Goal: Task Accomplishment & Management: Contribute content

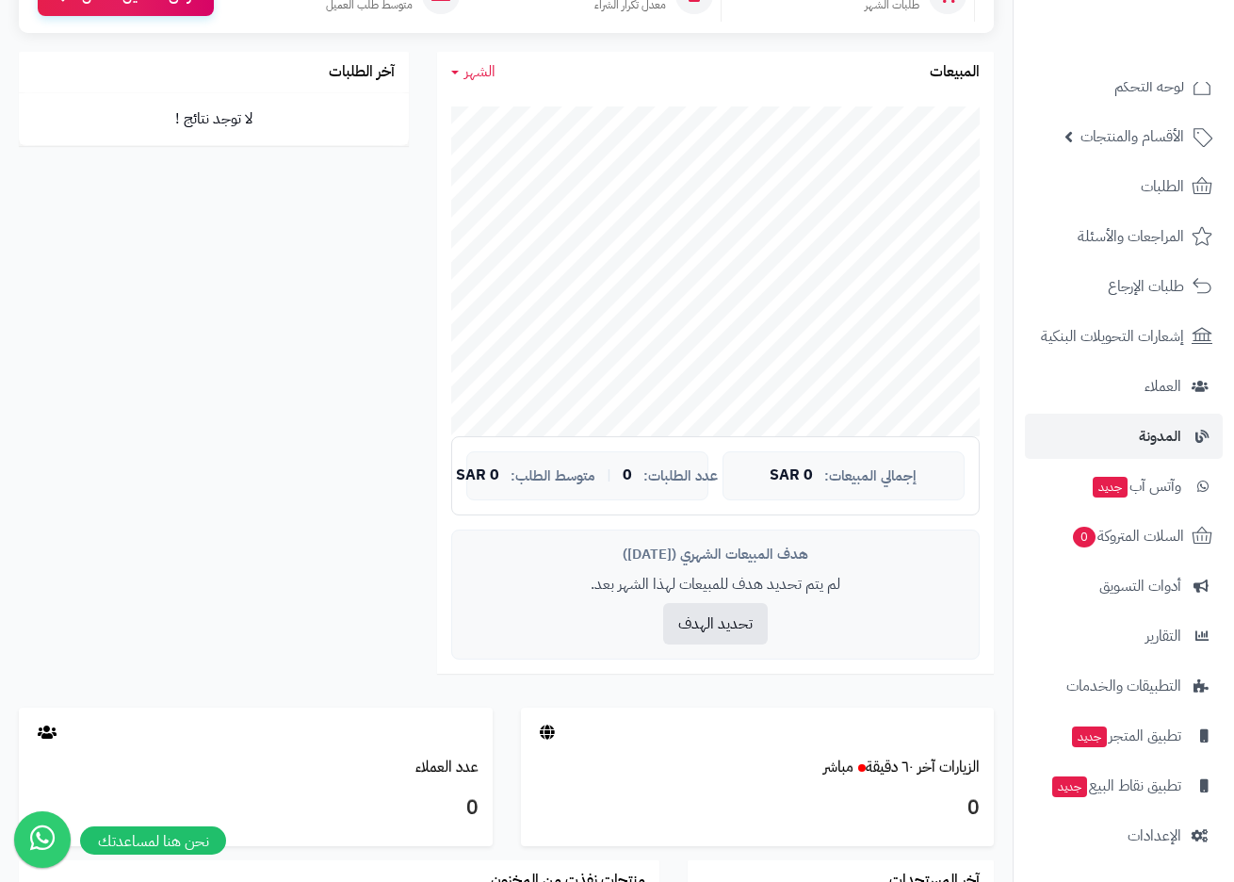
scroll to position [480, 0]
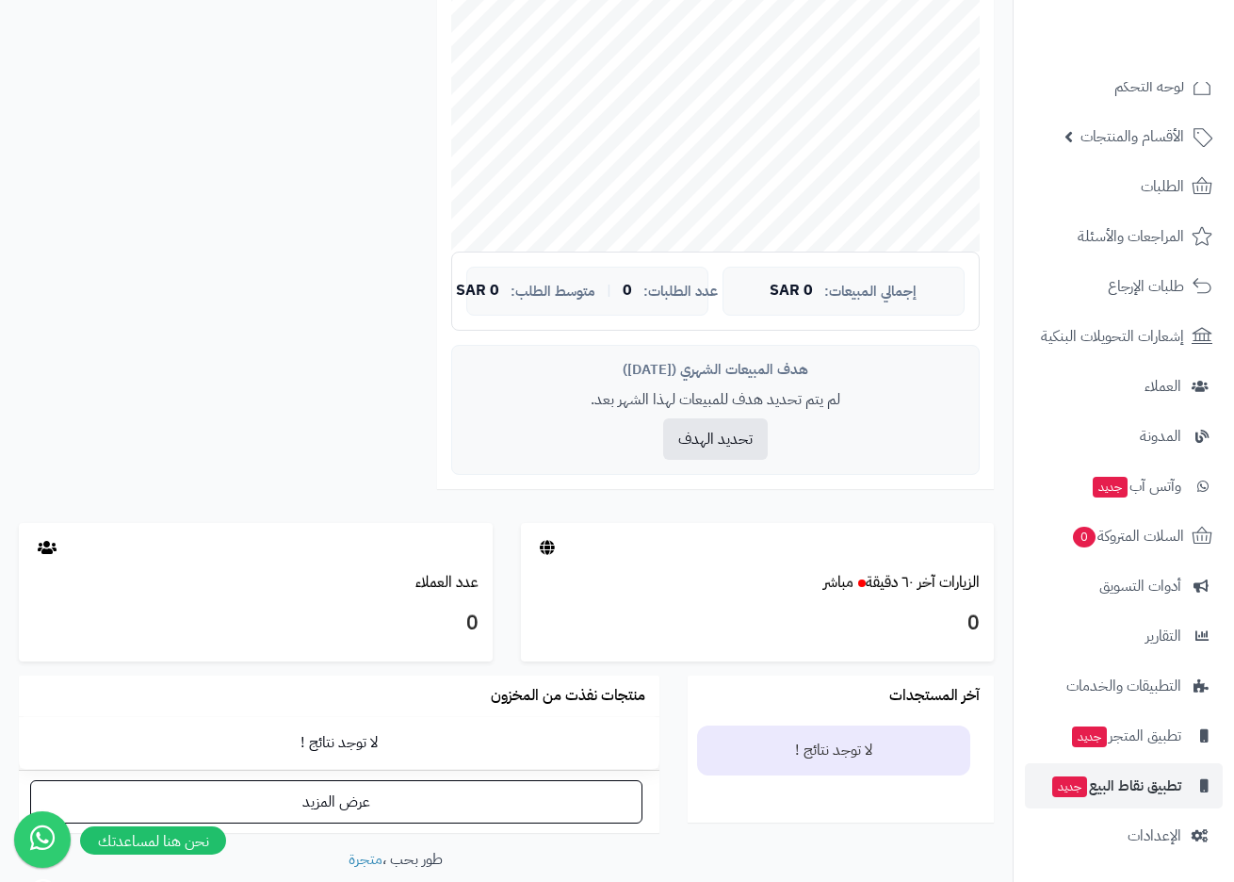
click at [1142, 793] on span "تطبيق نقاط البيع جديد" at bounding box center [1115, 786] width 131 height 26
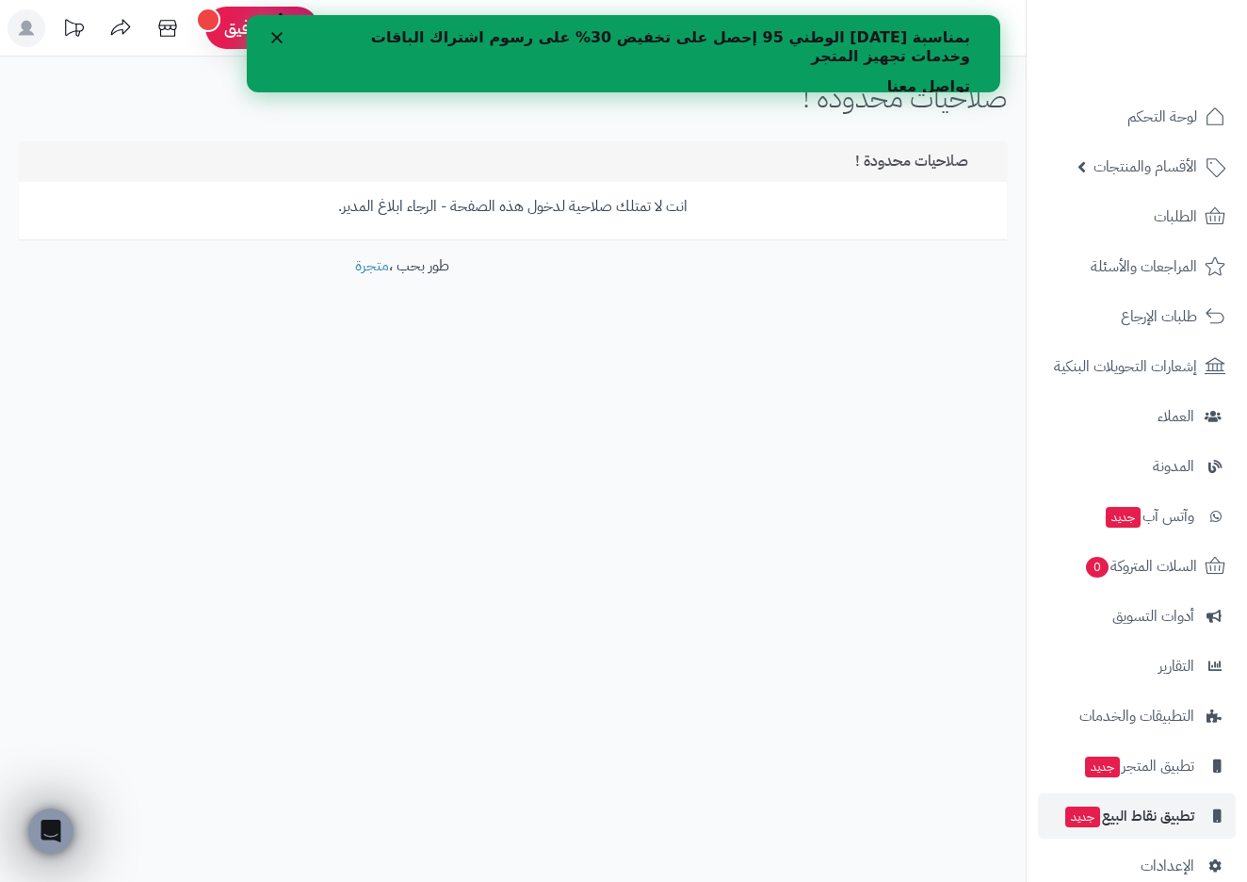
click at [273, 41] on polygon "إغلاق" at bounding box center [276, 37] width 11 height 11
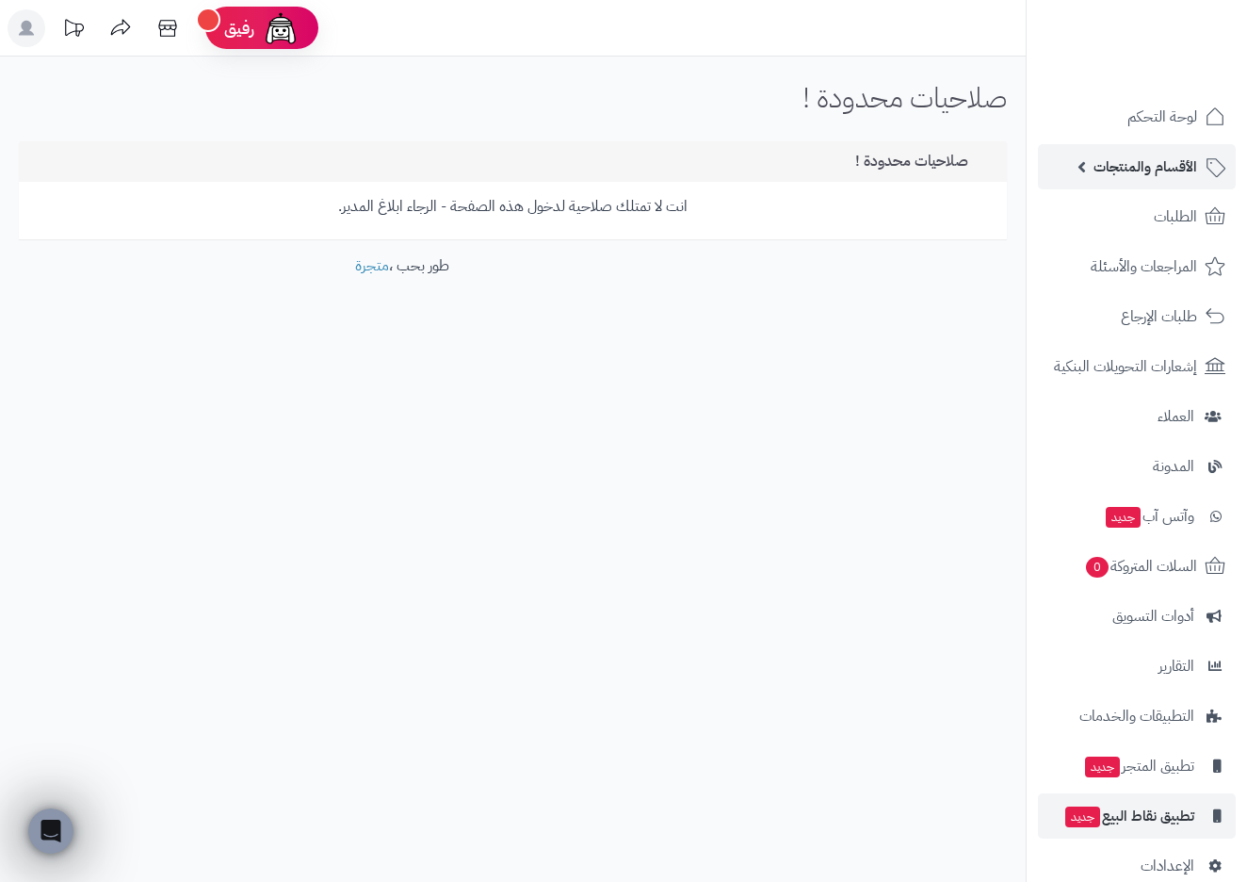
click at [1148, 179] on span "الأقسام والمنتجات" at bounding box center [1146, 167] width 104 height 26
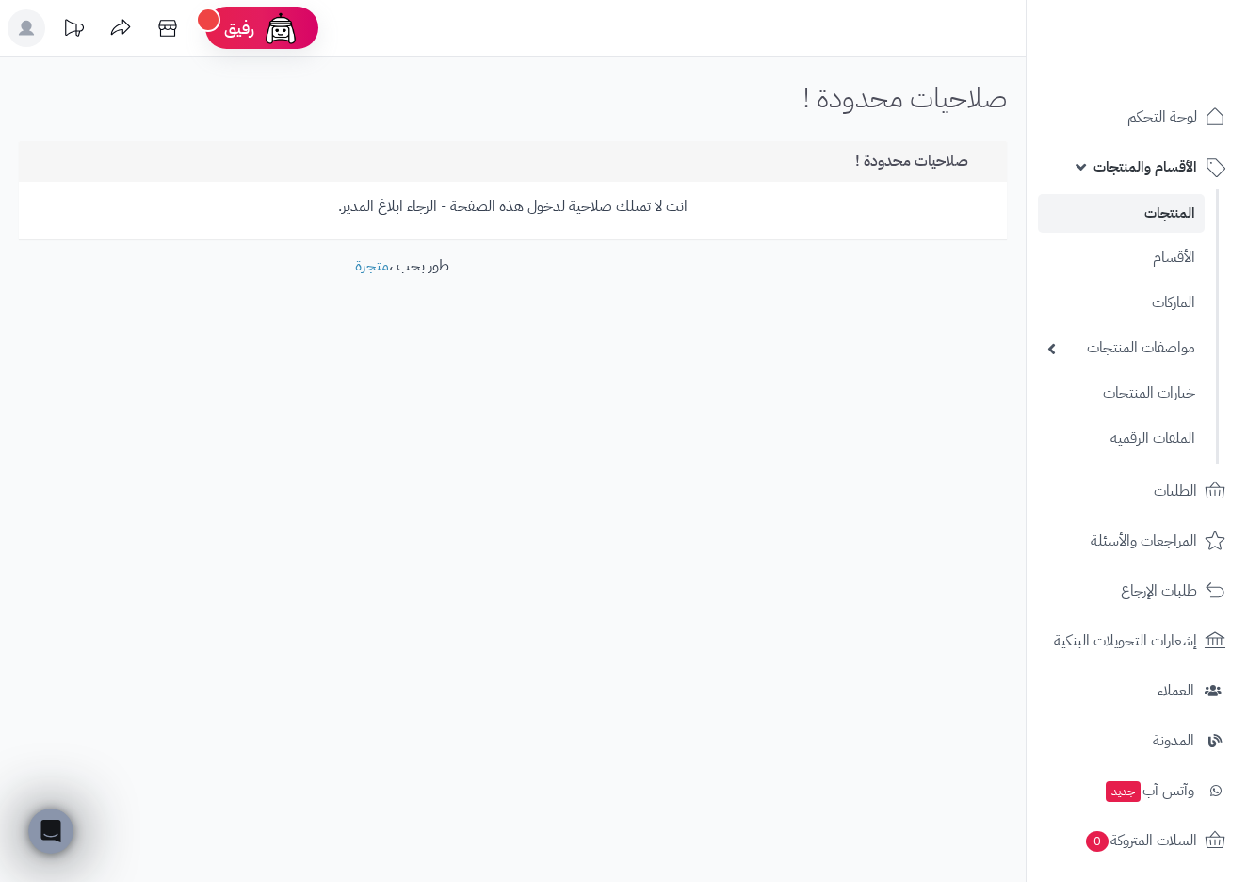
click at [1153, 213] on link "المنتجات" at bounding box center [1121, 213] width 167 height 39
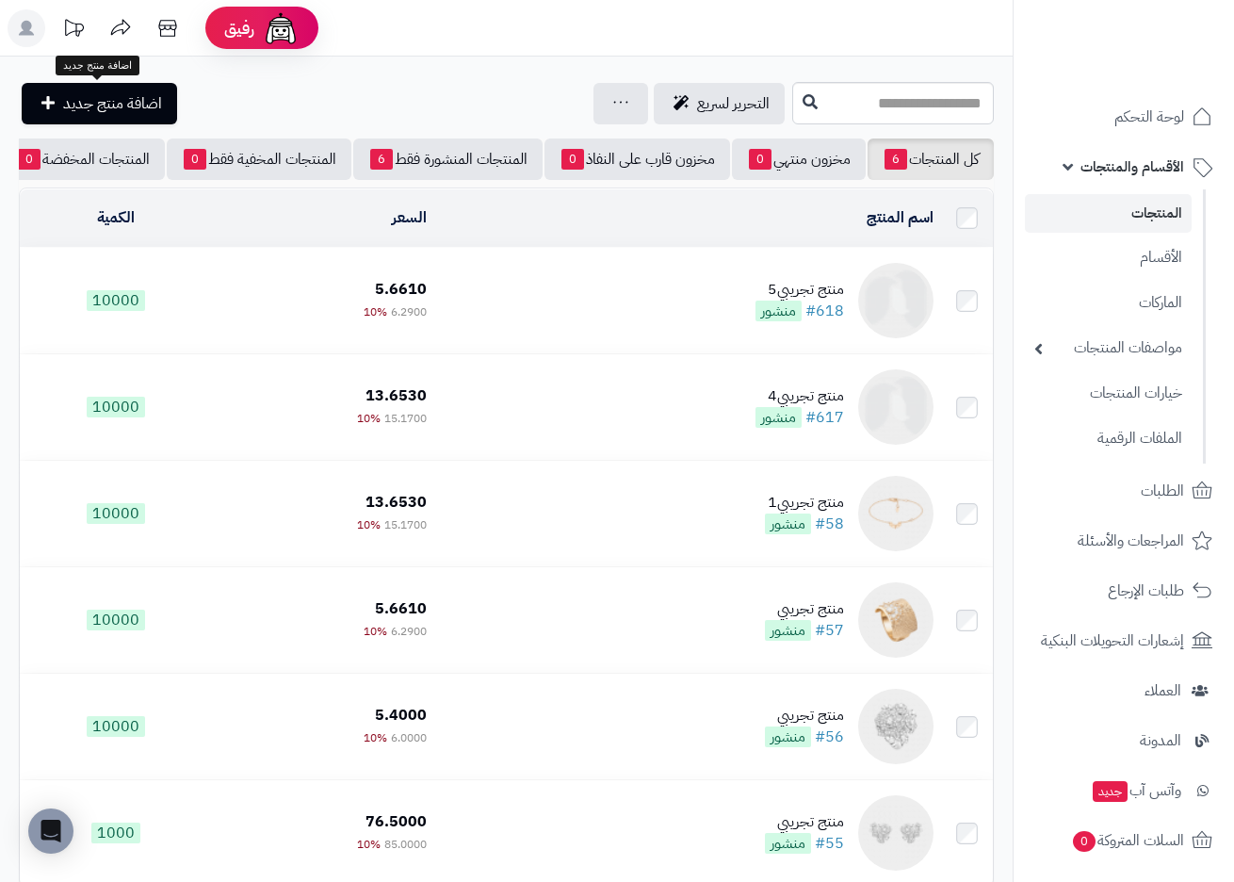
click at [131, 113] on span "اضافة منتج جديد" at bounding box center [112, 103] width 99 height 23
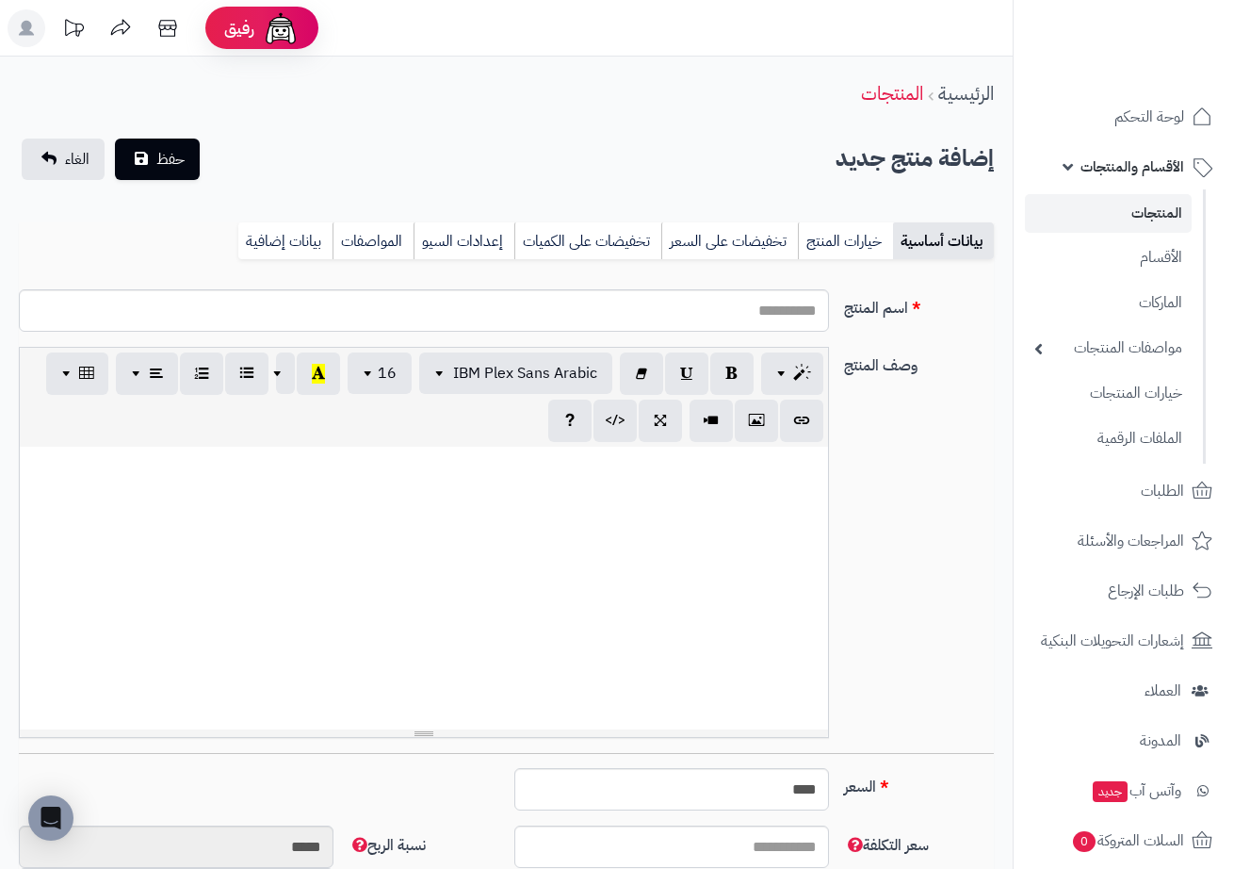
select select
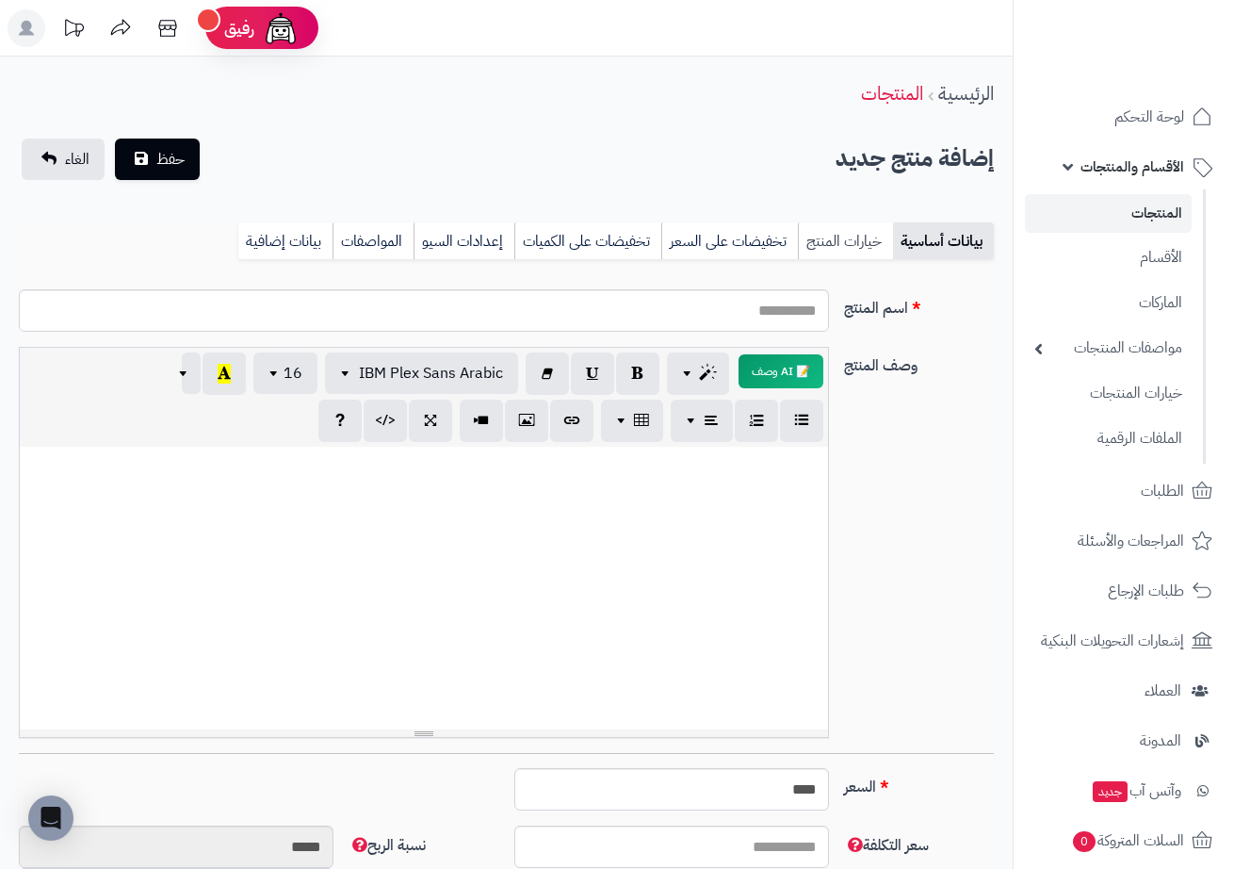
click at [812, 227] on link "خيارات المنتج" at bounding box center [845, 241] width 95 height 38
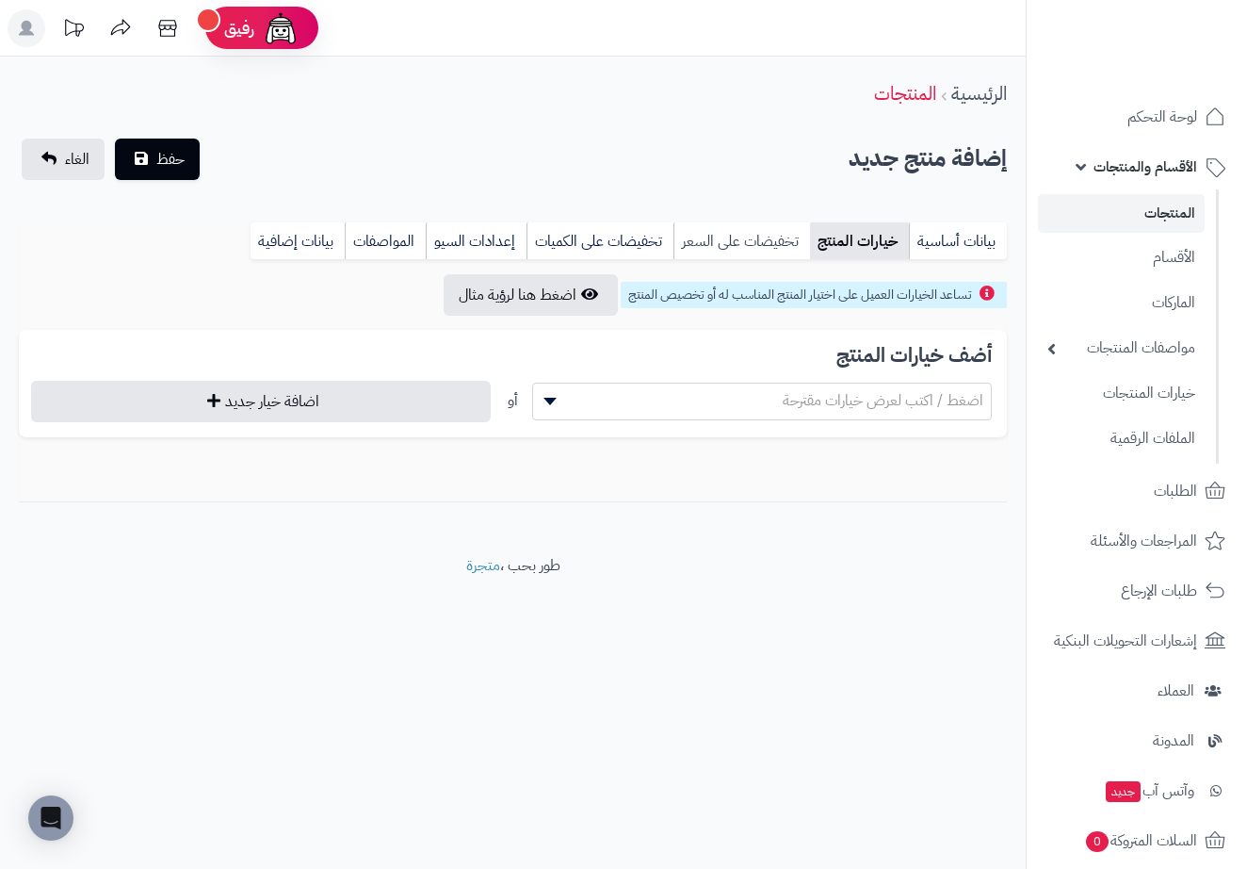
click at [769, 238] on link "تخفيضات على السعر" at bounding box center [742, 241] width 137 height 38
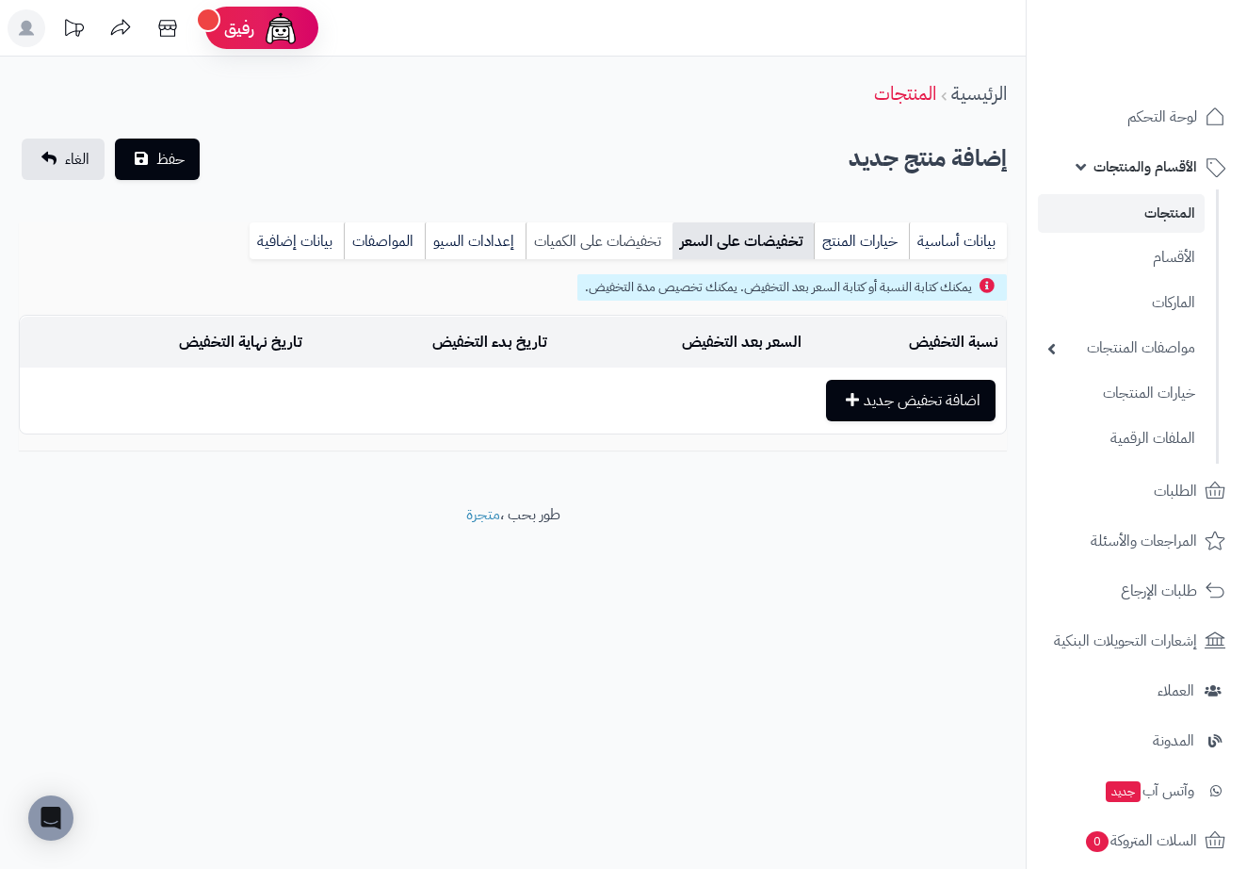
click at [594, 238] on link "تخفيضات على الكميات" at bounding box center [599, 241] width 147 height 38
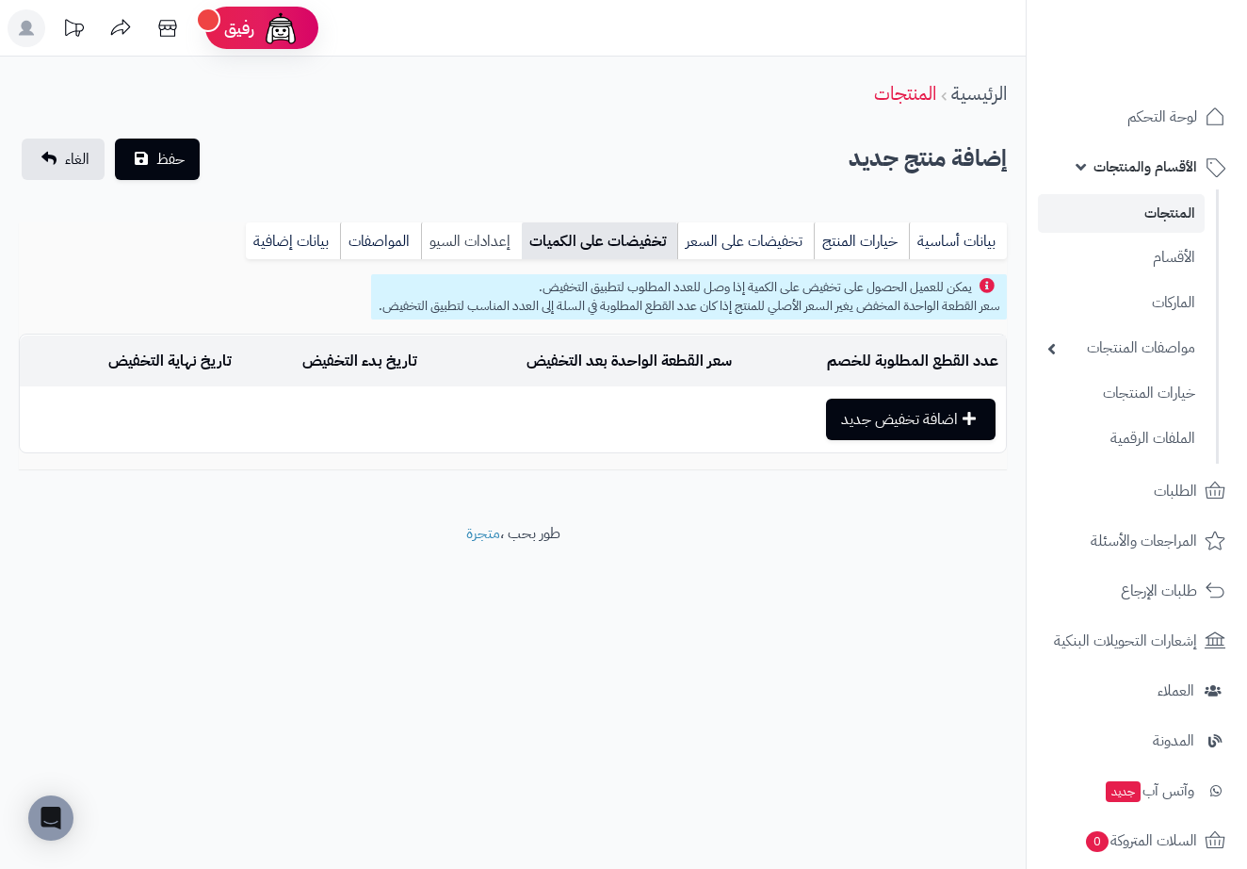
click at [503, 238] on link "إعدادات السيو" at bounding box center [471, 241] width 101 height 38
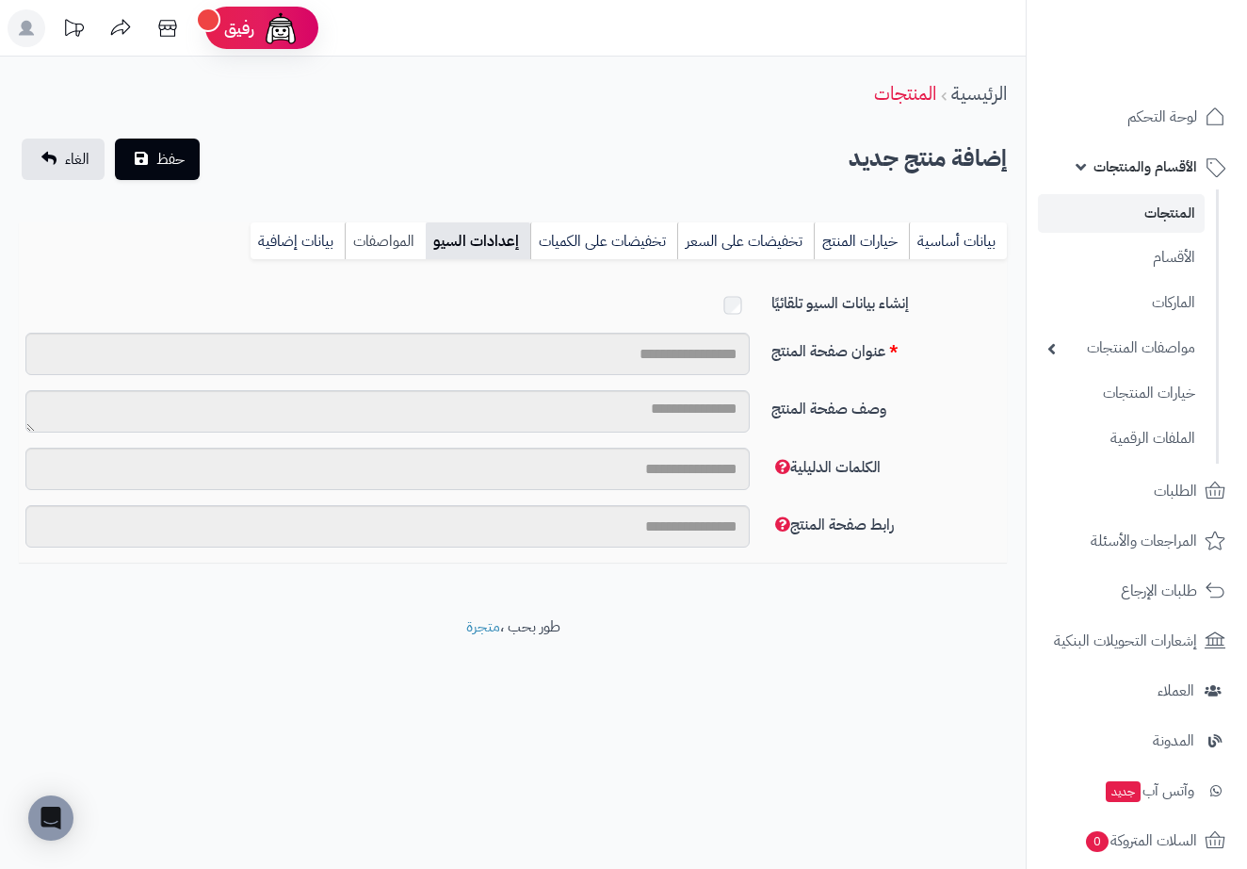
click at [407, 243] on link "المواصفات" at bounding box center [385, 241] width 81 height 38
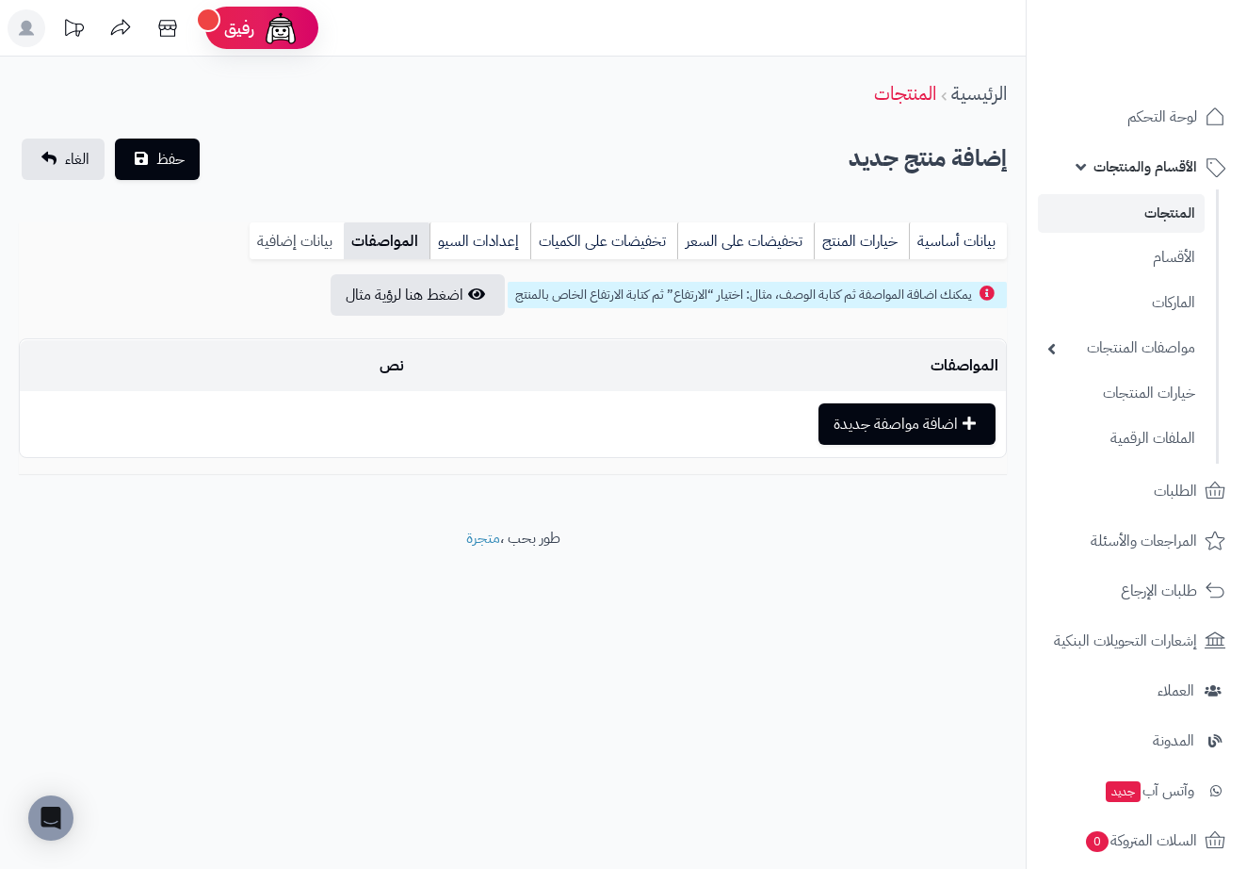
click at [287, 243] on link "بيانات إضافية" at bounding box center [297, 241] width 94 height 38
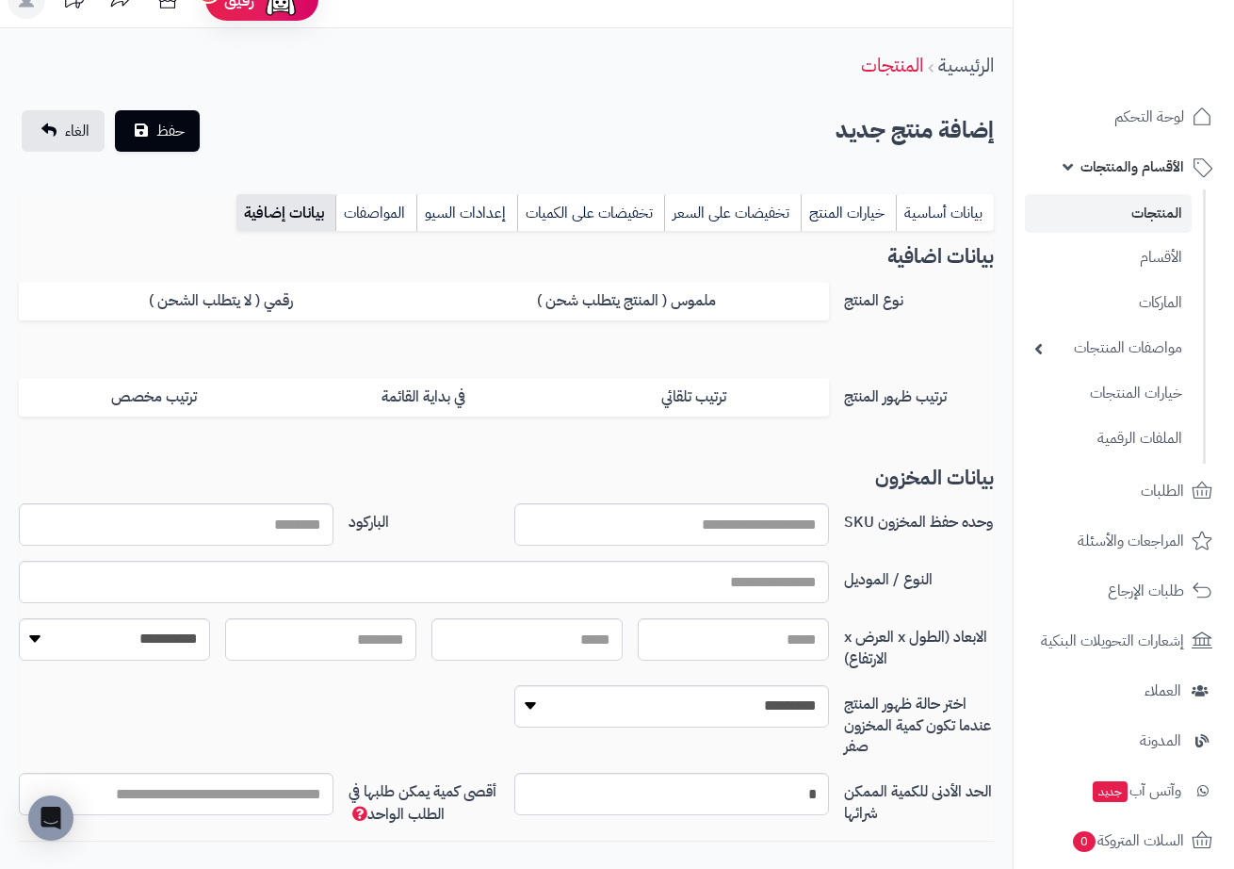
scroll to position [128, 0]
